Goal: Task Accomplishment & Management: Manage account settings

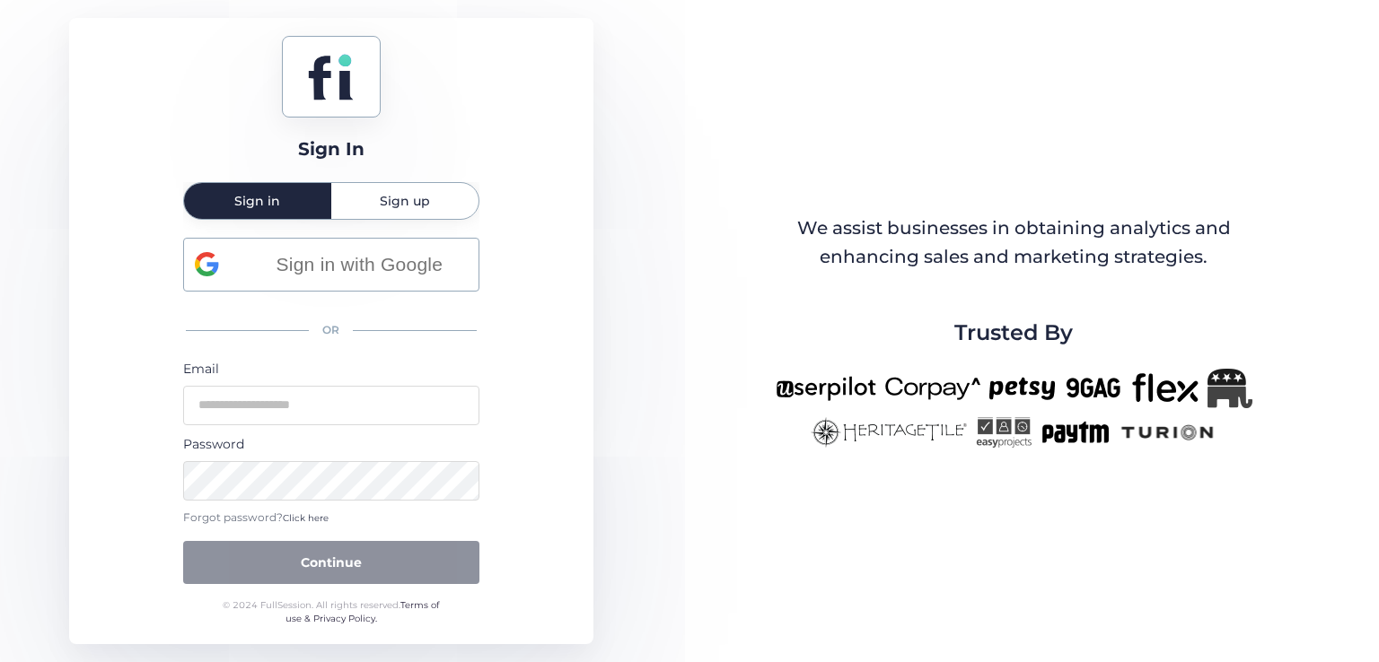
click at [309, 524] on div "Forgot password? Click here" at bounding box center [331, 518] width 296 height 17
click at [317, 519] on span "Click here" at bounding box center [306, 518] width 46 height 12
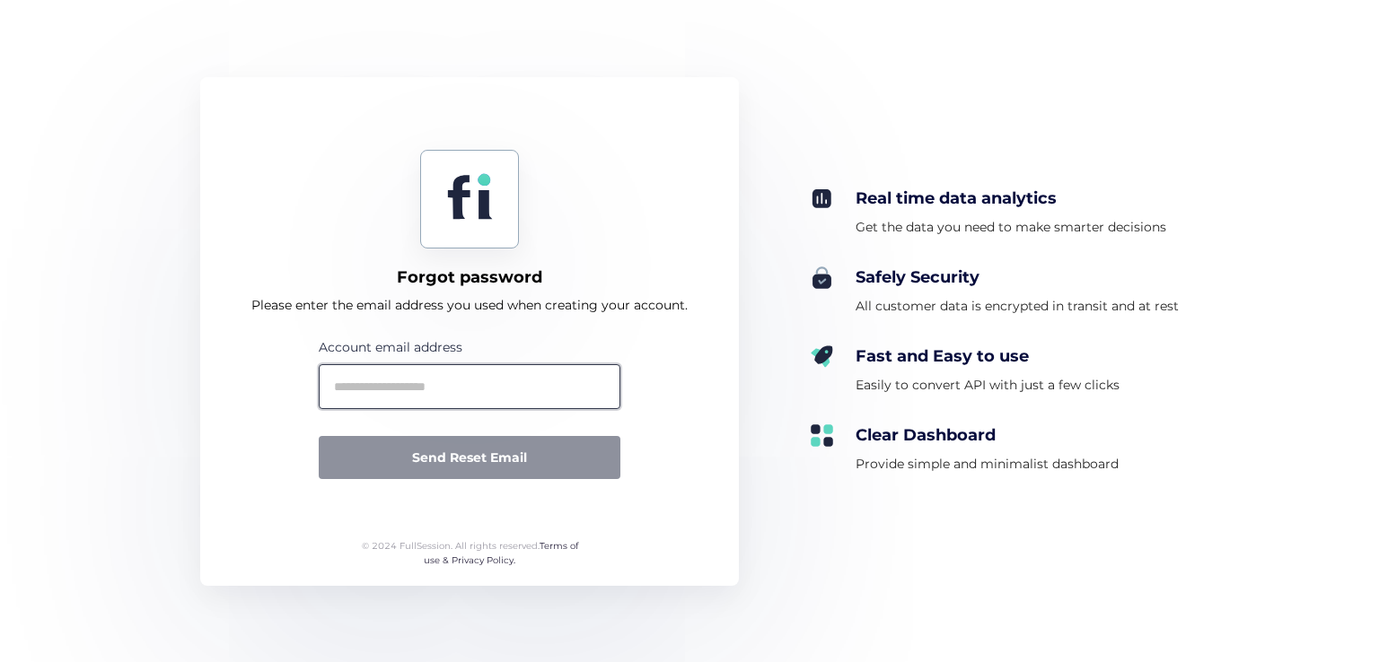
click at [467, 390] on input "text" at bounding box center [470, 386] width 302 height 45
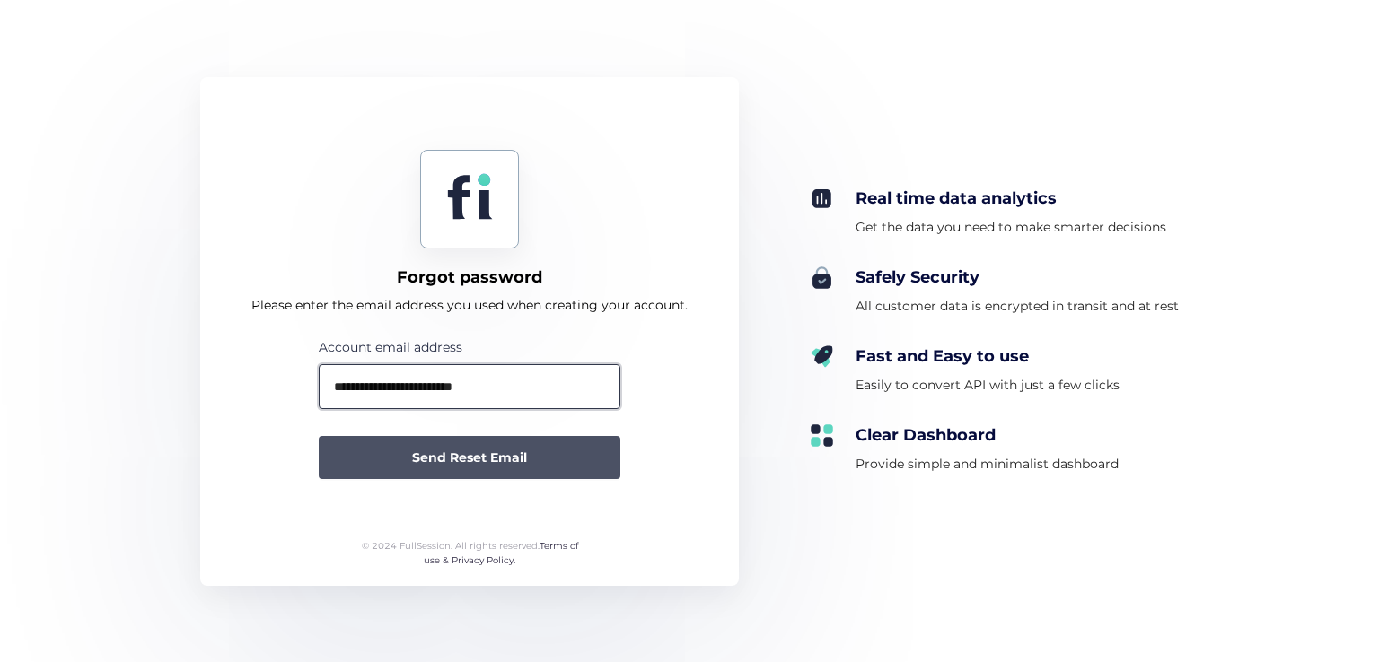
type input "**********"
click at [502, 465] on span "Send Reset Email" at bounding box center [469, 458] width 115 height 20
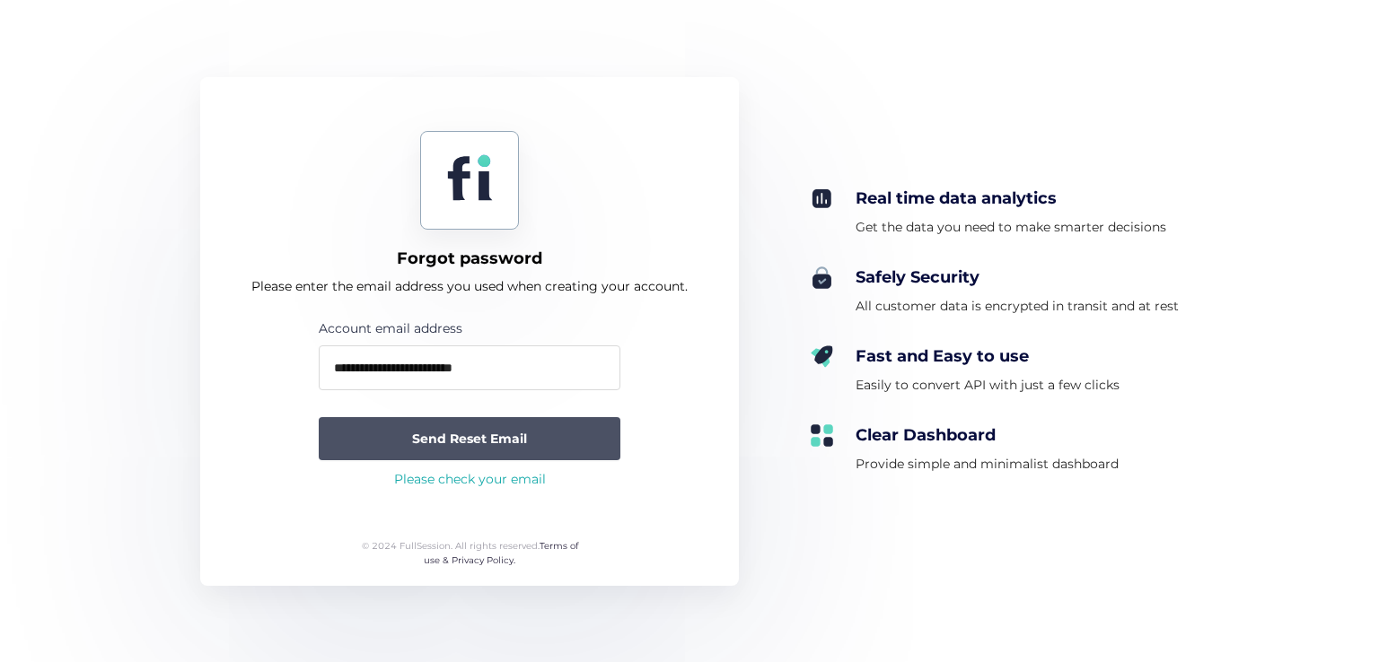
click at [507, 440] on span "Send Reset Email" at bounding box center [469, 439] width 115 height 20
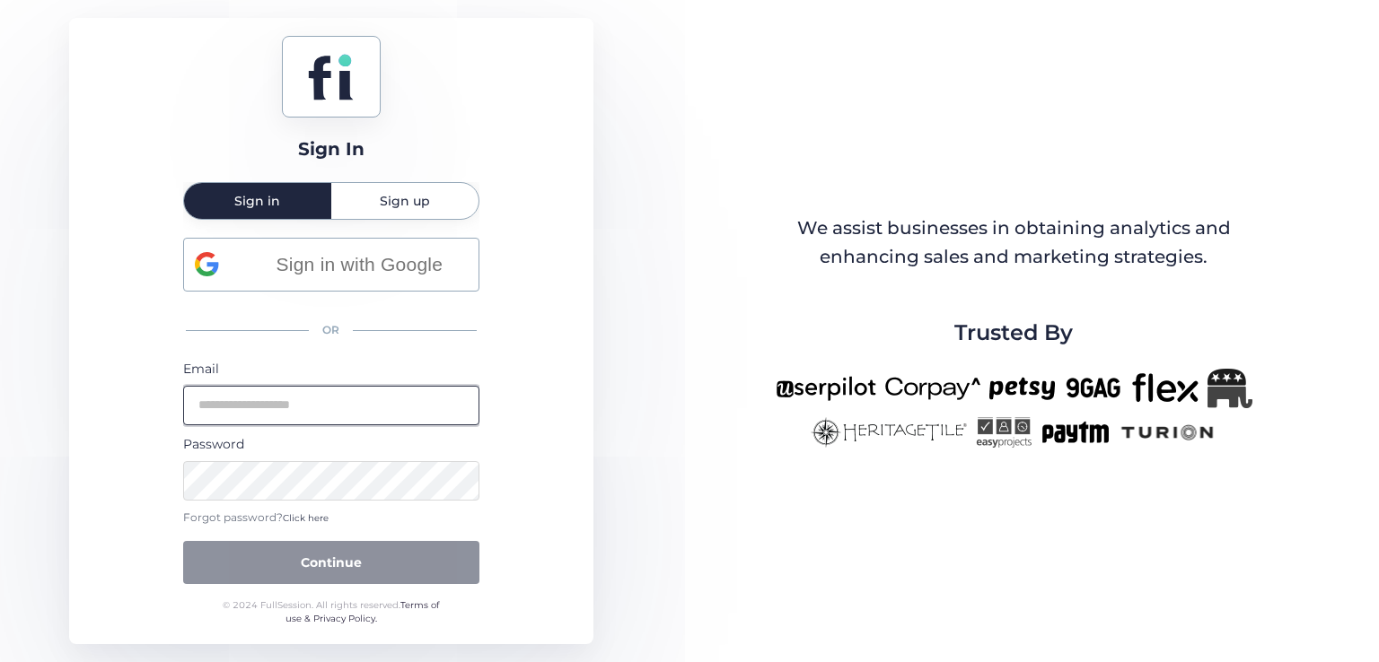
click at [384, 416] on input "email" at bounding box center [331, 405] width 296 height 39
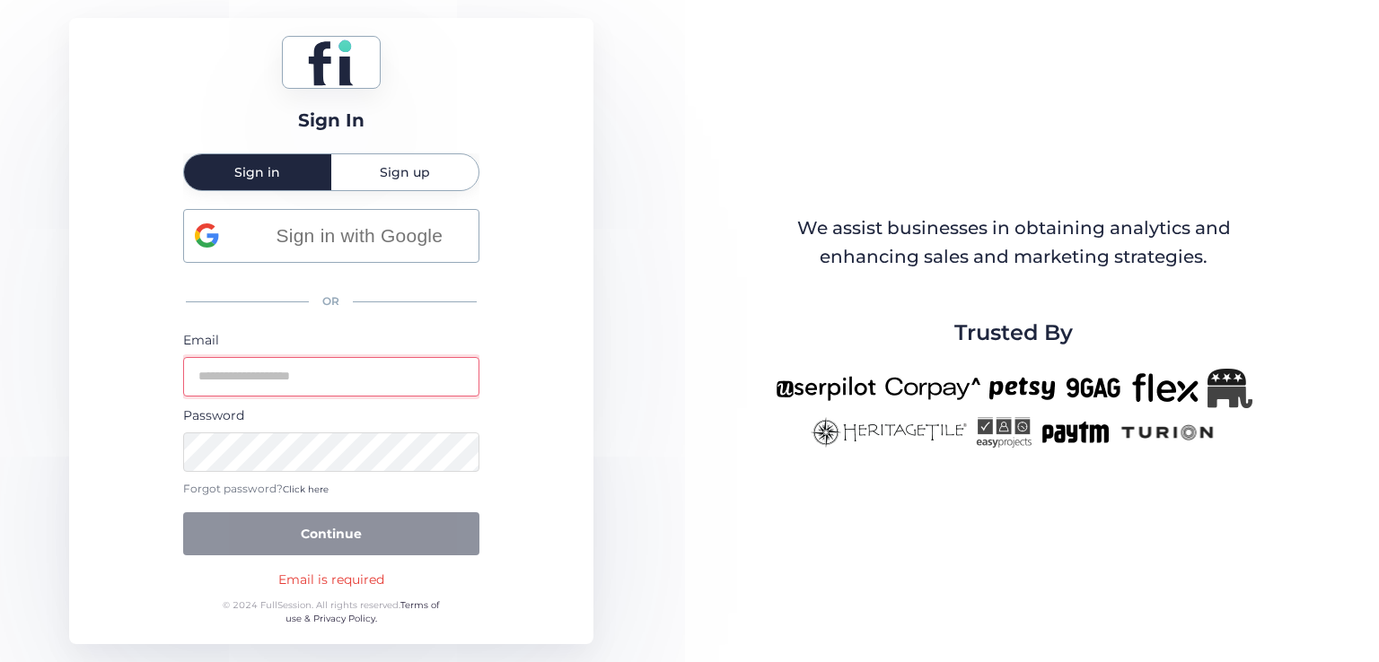
type input "**********"
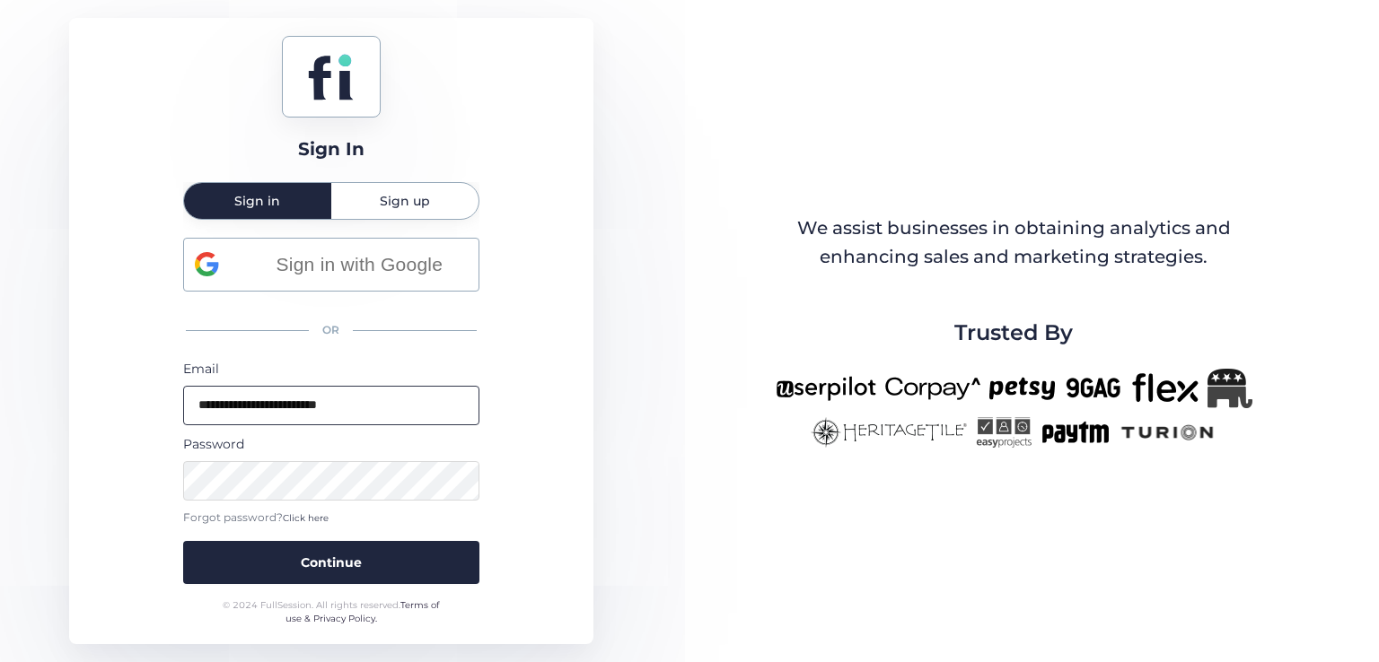
click at [183, 541] on button "Continue" at bounding box center [331, 562] width 296 height 43
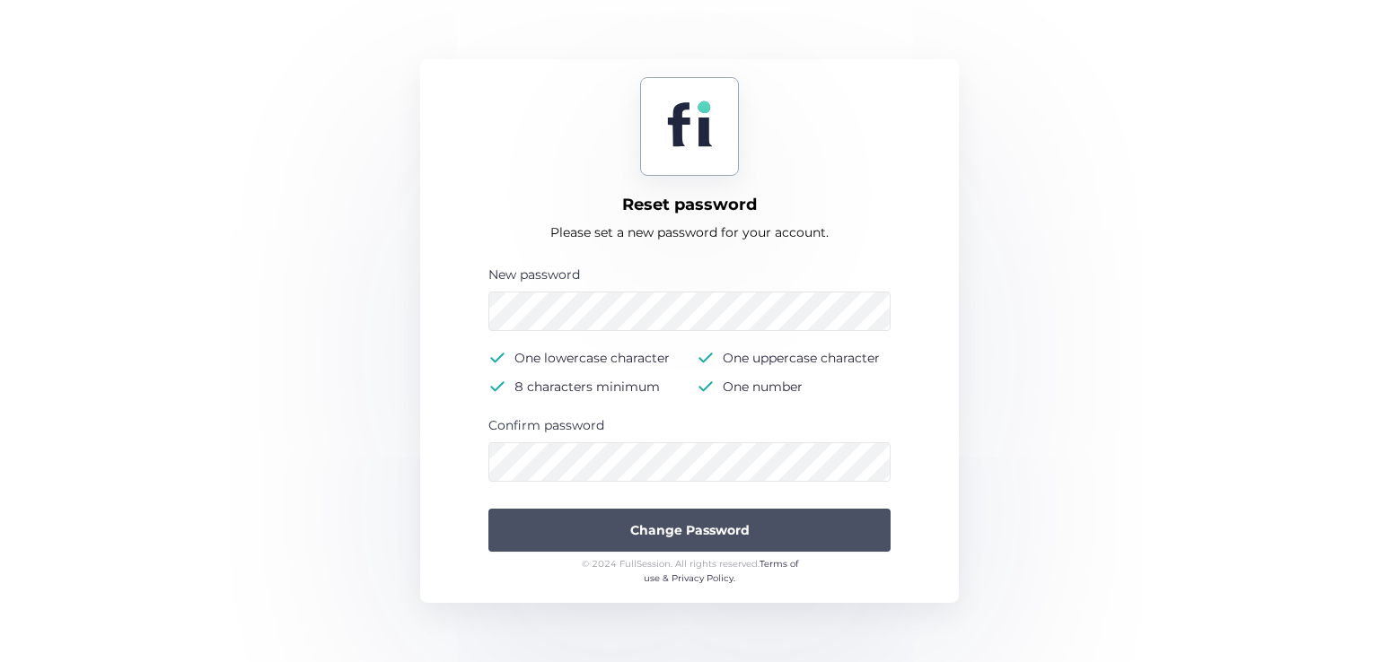
click at [700, 523] on span "Change Password" at bounding box center [689, 531] width 119 height 20
click at [617, 520] on button "Change Password" at bounding box center [689, 530] width 402 height 43
